Goal: Task Accomplishment & Management: Complete application form

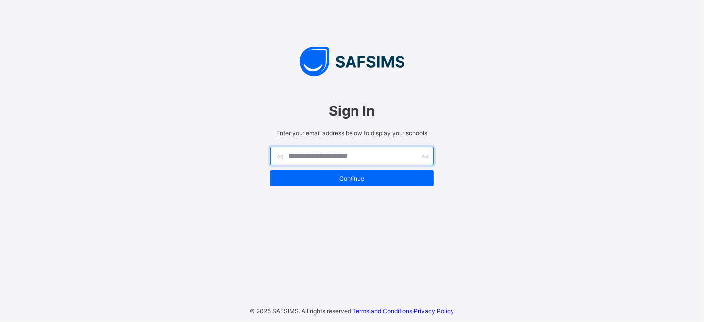
click at [334, 158] on input "text" at bounding box center [351, 155] width 163 height 19
type input "**********"
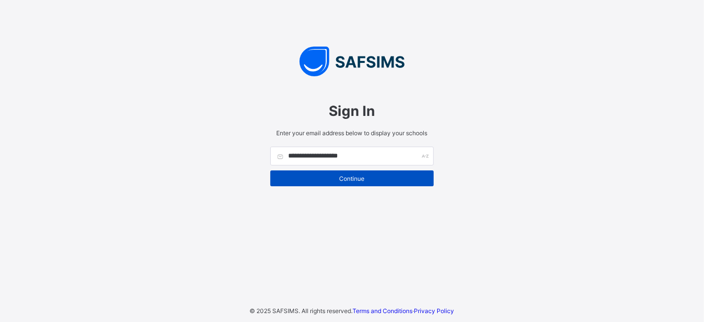
click at [348, 180] on span "Continue" at bounding box center [352, 178] width 148 height 7
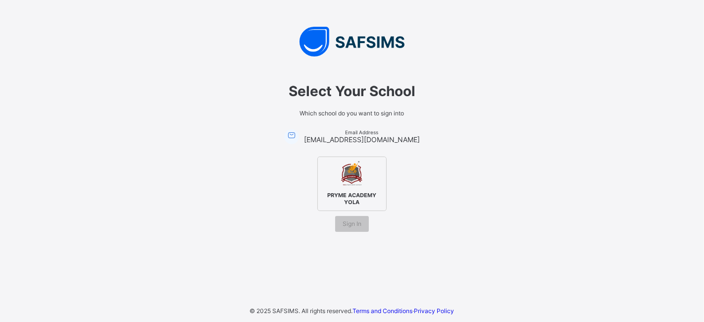
click at [358, 182] on img at bounding box center [352, 172] width 27 height 27
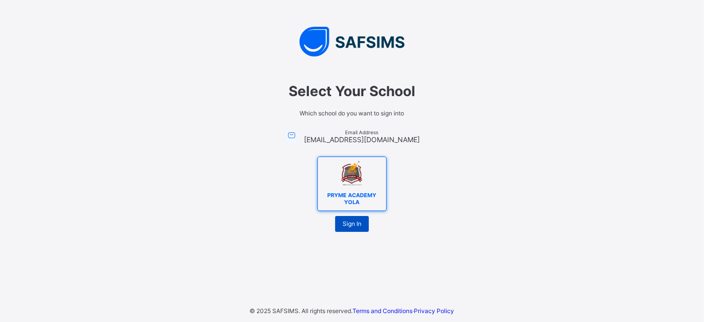
click at [357, 222] on span "Sign In" at bounding box center [351, 223] width 19 height 7
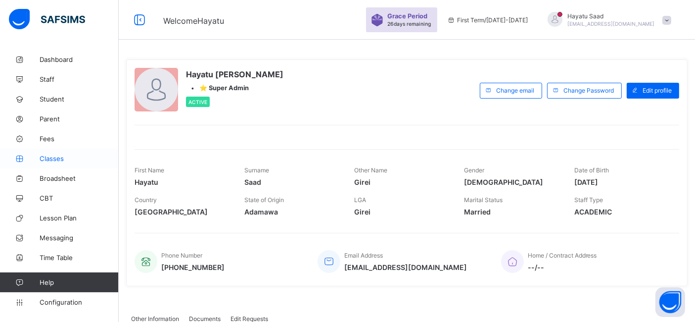
click at [55, 158] on span "Classes" at bounding box center [79, 158] width 79 height 8
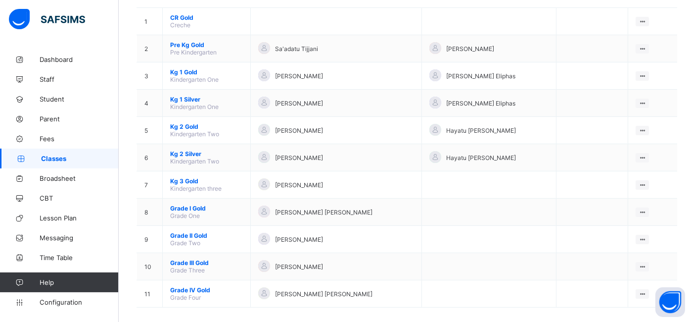
scroll to position [114, 0]
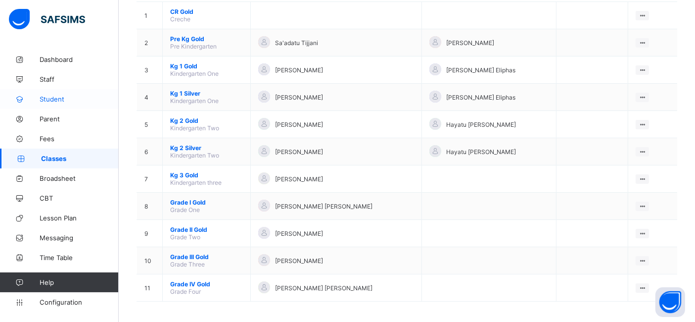
click at [54, 98] on span "Student" at bounding box center [79, 99] width 79 height 8
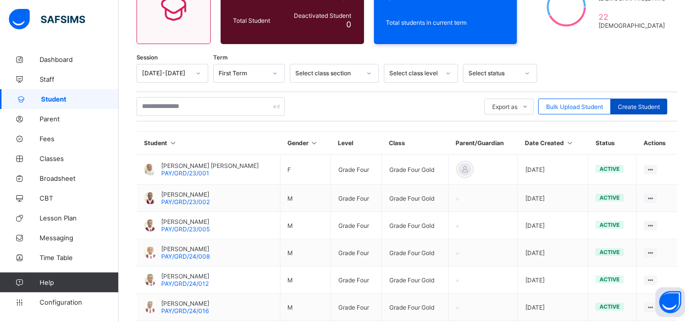
click at [651, 101] on div "Create Student" at bounding box center [639, 106] width 57 height 16
select select "**"
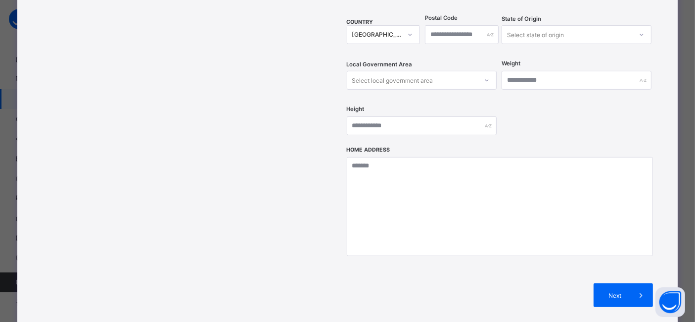
scroll to position [358, 0]
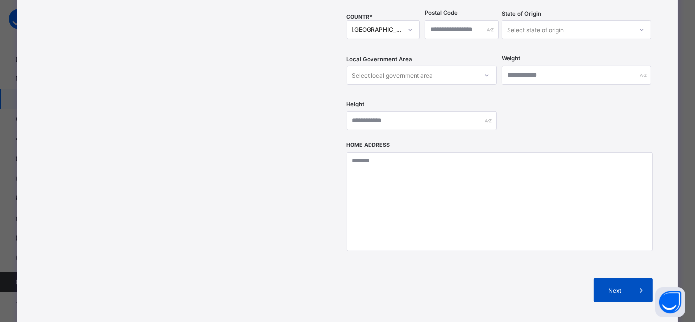
click at [629, 287] on span "Next" at bounding box center [615, 290] width 28 height 7
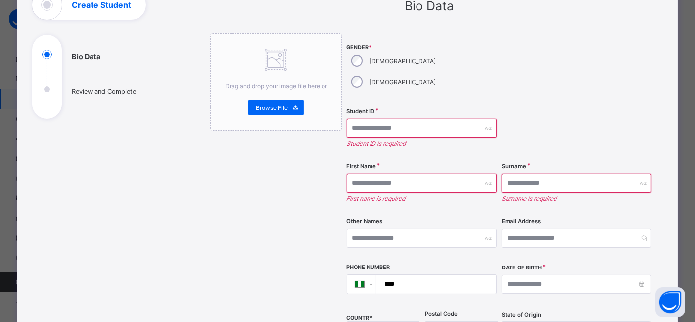
scroll to position [45, 0]
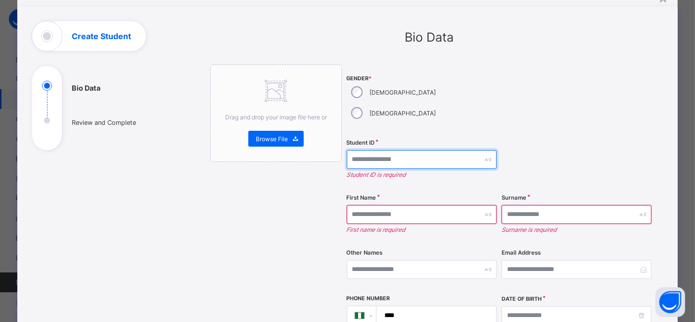
click at [377, 150] on input "text" at bounding box center [422, 159] width 150 height 19
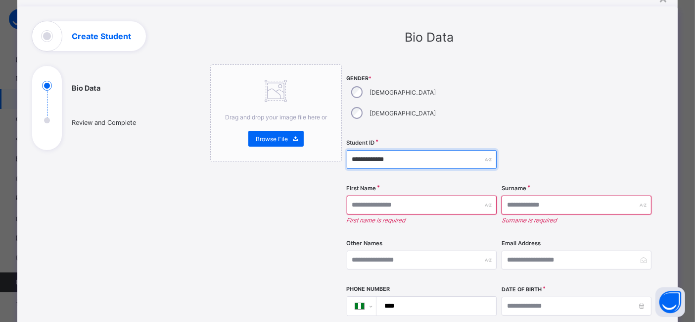
type input "**********"
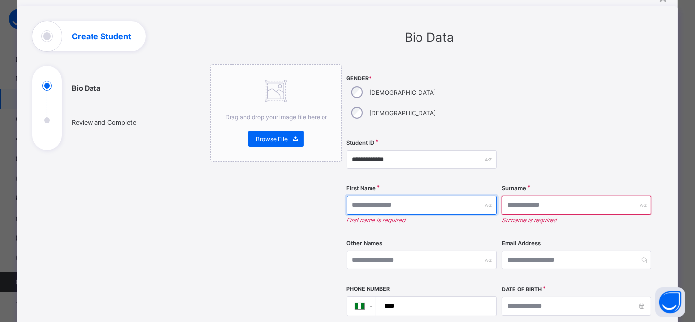
click at [374, 195] on input "text" at bounding box center [422, 204] width 150 height 19
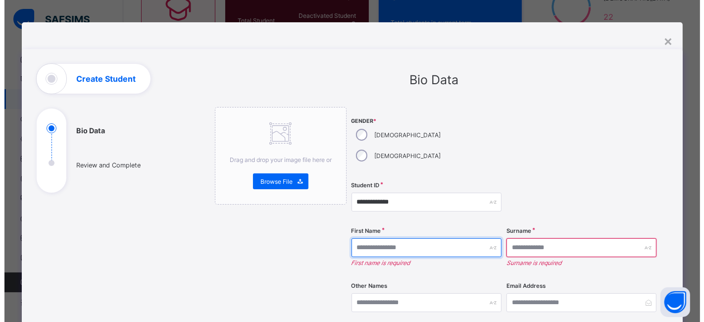
scroll to position [0, 0]
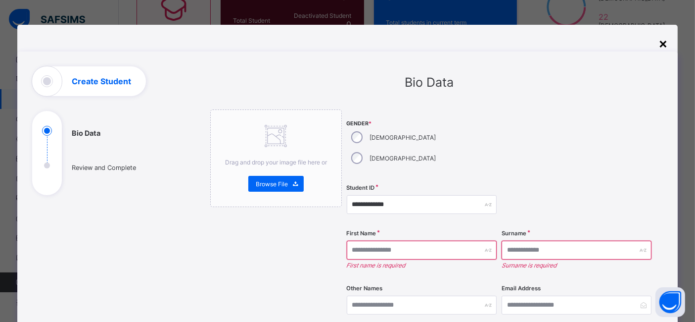
click at [663, 45] on div "×" at bounding box center [663, 43] width 9 height 17
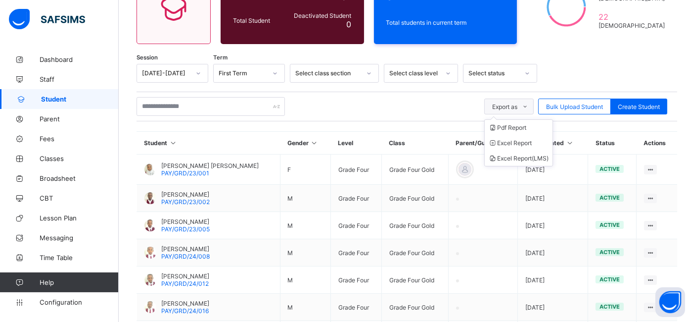
click at [528, 104] on span at bounding box center [526, 106] width 16 height 16
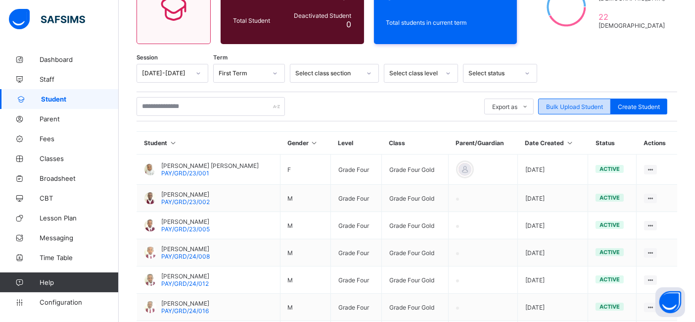
click at [575, 103] on span "Bulk Upload Student" at bounding box center [574, 106] width 57 height 7
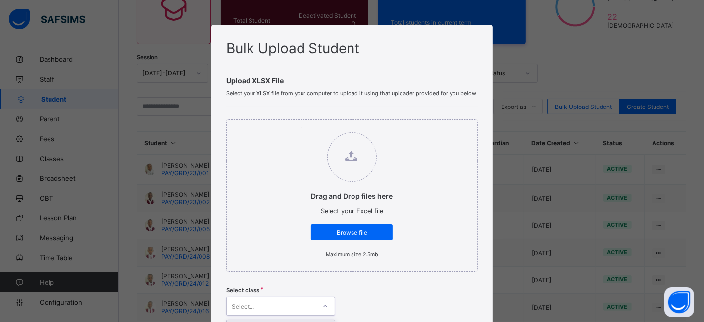
scroll to position [150, 0]
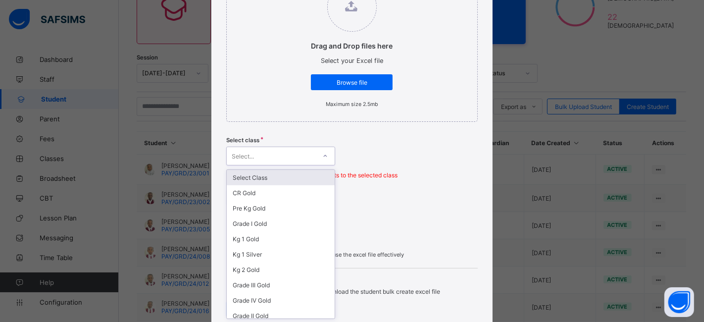
click at [324, 165] on div "option Select Class focused, 1 of 12. 12 results available. Use Up and Down to …" at bounding box center [280, 155] width 109 height 19
click at [398, 113] on div "Drag and Drop files here Select your Excel file Browse file Maximum size 2.5mb" at bounding box center [352, 45] width 252 height 152
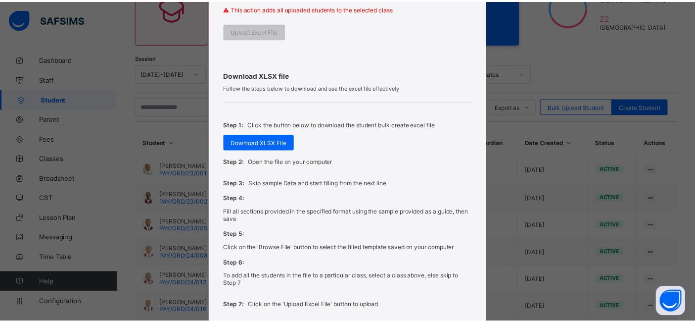
scroll to position [320, 0]
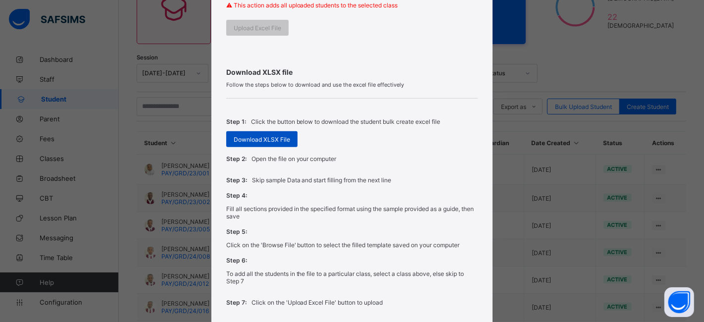
click at [259, 141] on span "Download XLSX File" at bounding box center [262, 139] width 56 height 7
